Goal: Check status

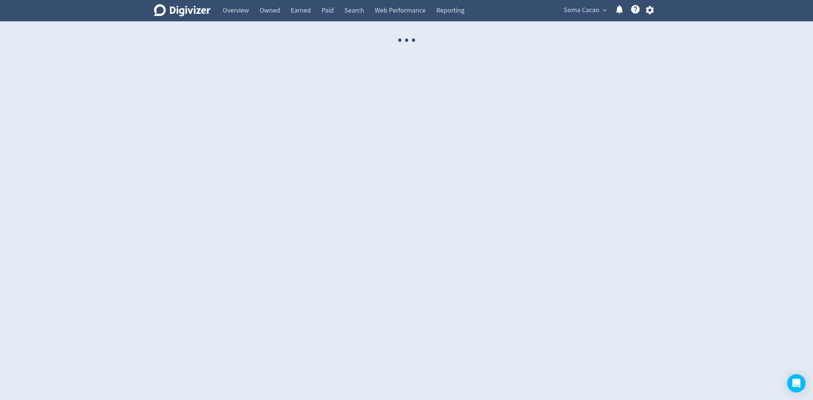
select select "USER"
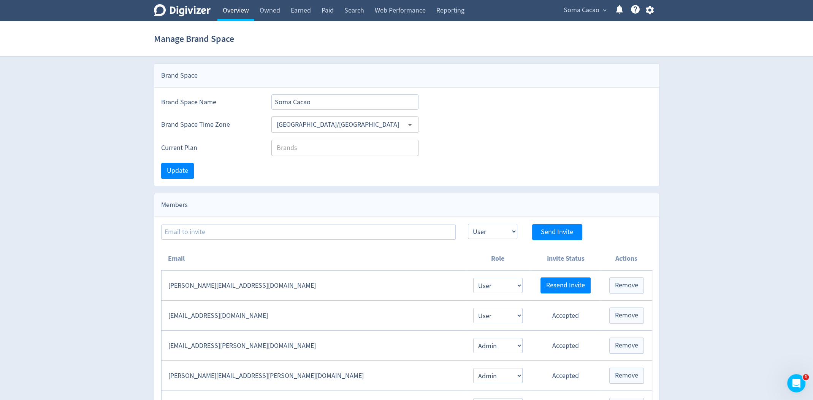
click at [250, 6] on link "Overview" at bounding box center [235, 10] width 37 height 21
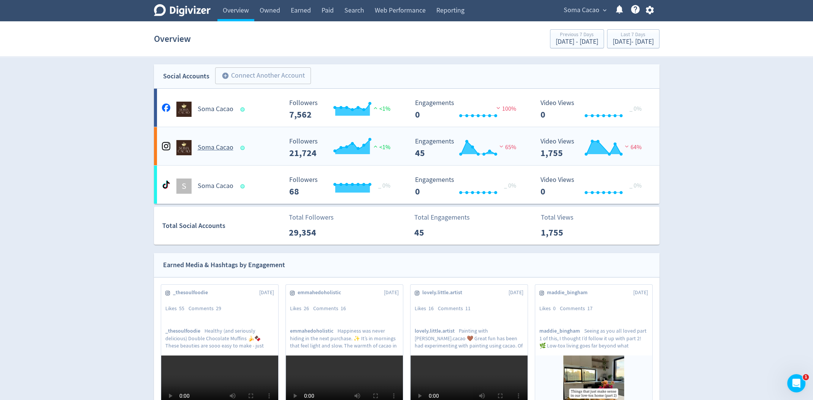
click at [243, 155] on Cacao-platform4 "Soma Cacao Created with Highcharts 10.3.3 Followers 21,724 <1% Created with Hig…" at bounding box center [407, 146] width 506 height 38
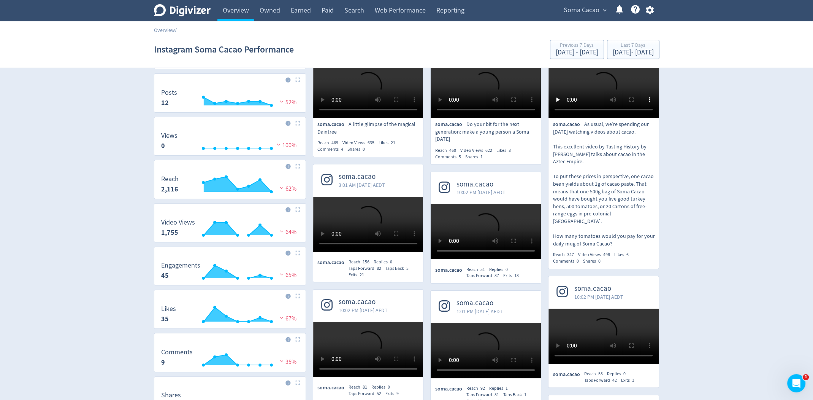
scroll to position [65, 0]
